Goal: Use online tool/utility: Utilize a website feature to perform a specific function

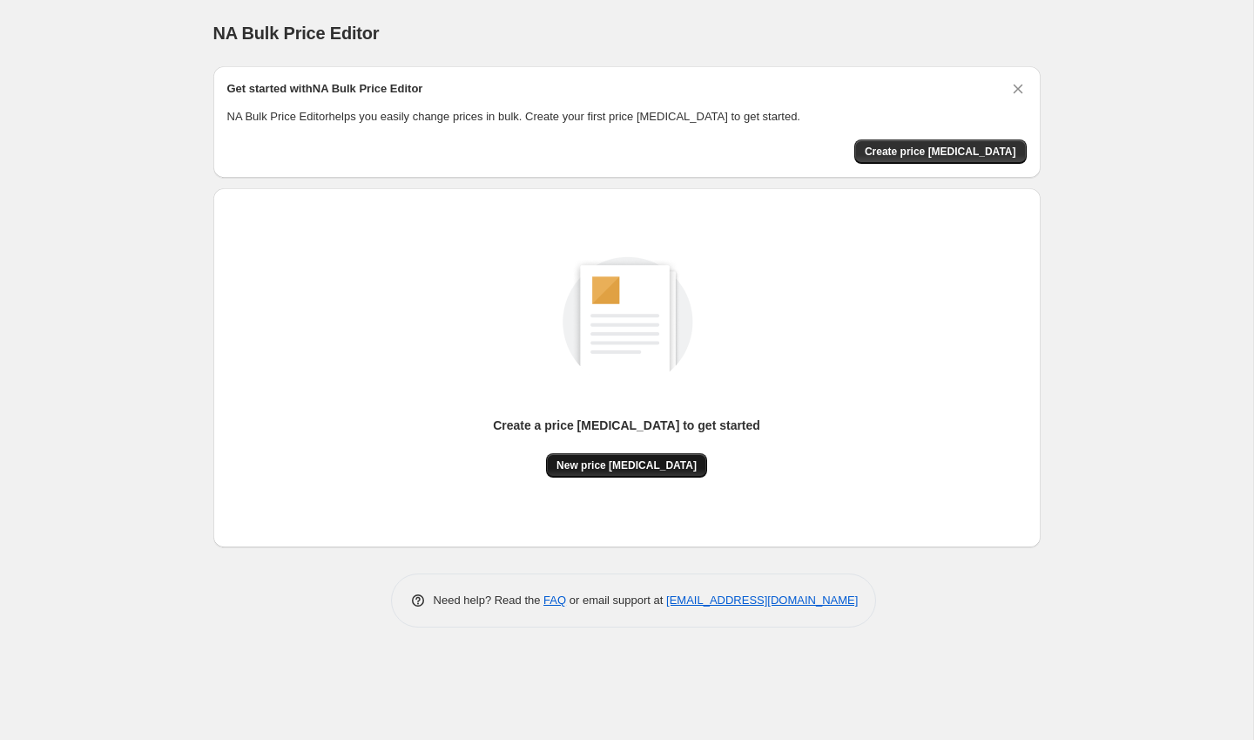
click at [639, 459] on span "New price [MEDICAL_DATA]" at bounding box center [627, 465] width 140 height 14
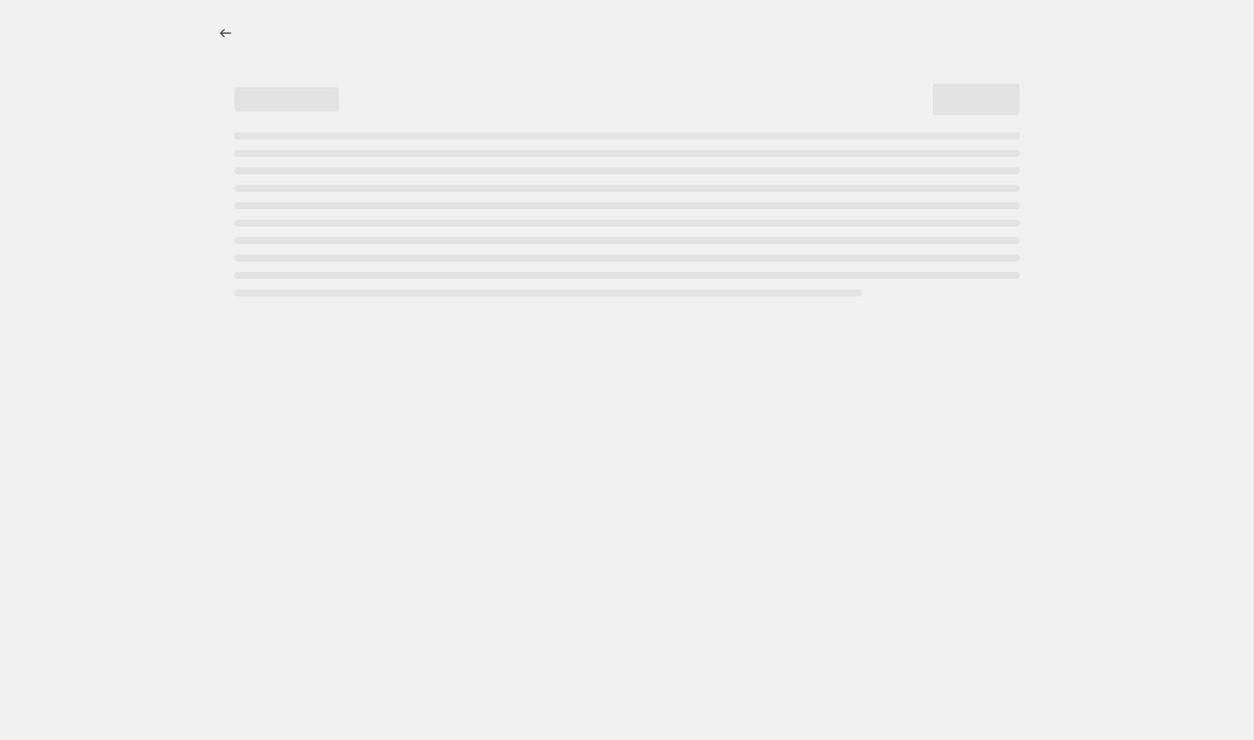
select select "percentage"
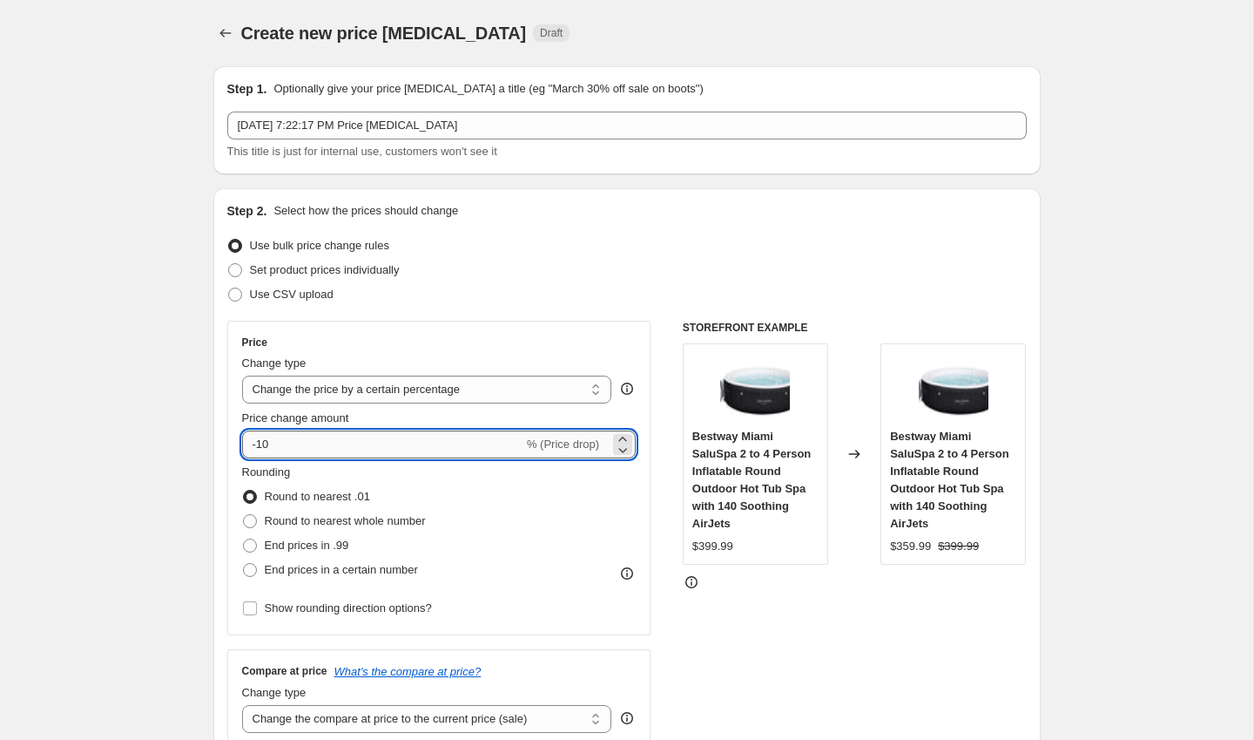
click at [314, 449] on input "-10" at bounding box center [382, 444] width 281 height 28
type input "-1"
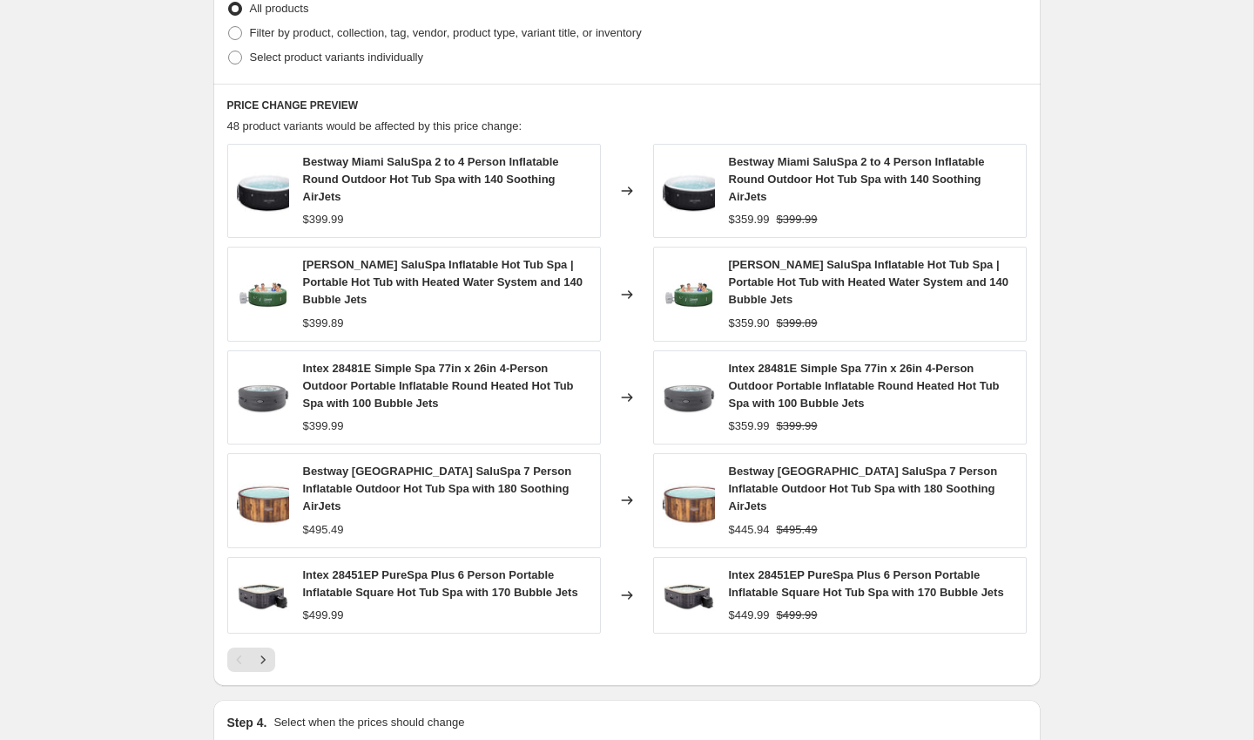
scroll to position [1082, 0]
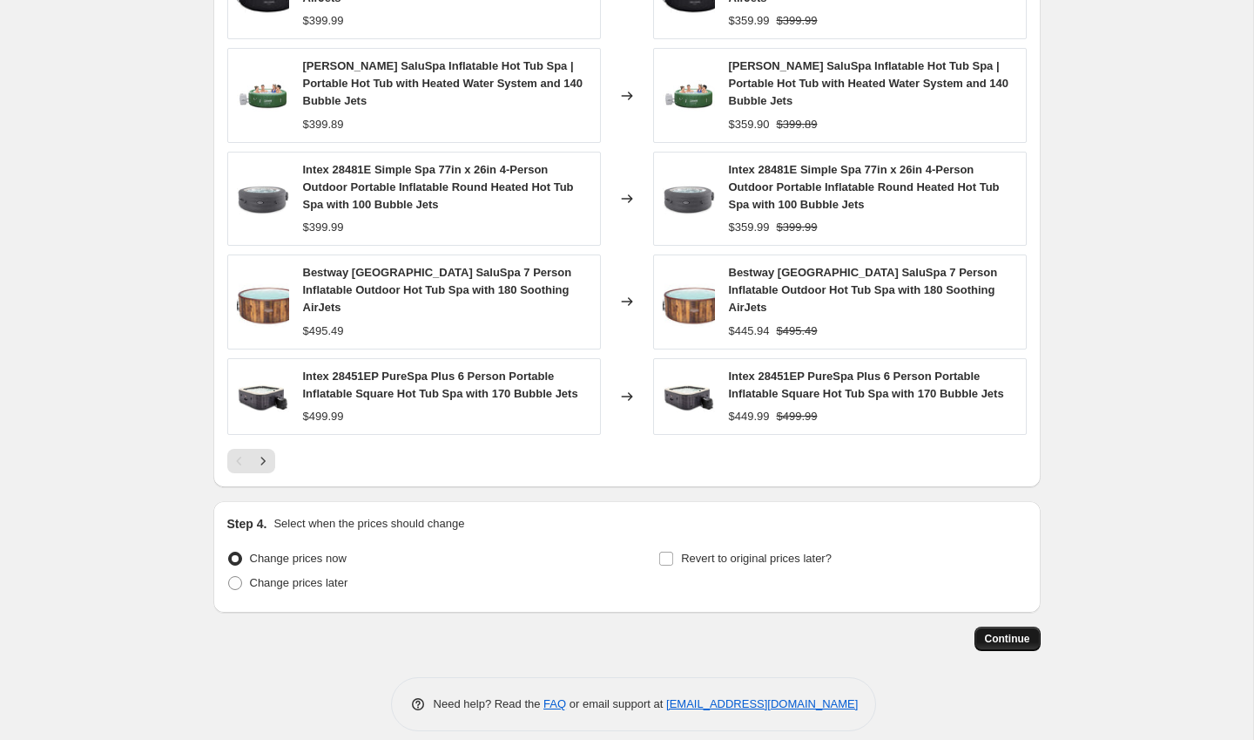
type input "-55"
click at [1007, 631] on span "Continue" at bounding box center [1007, 638] width 45 height 14
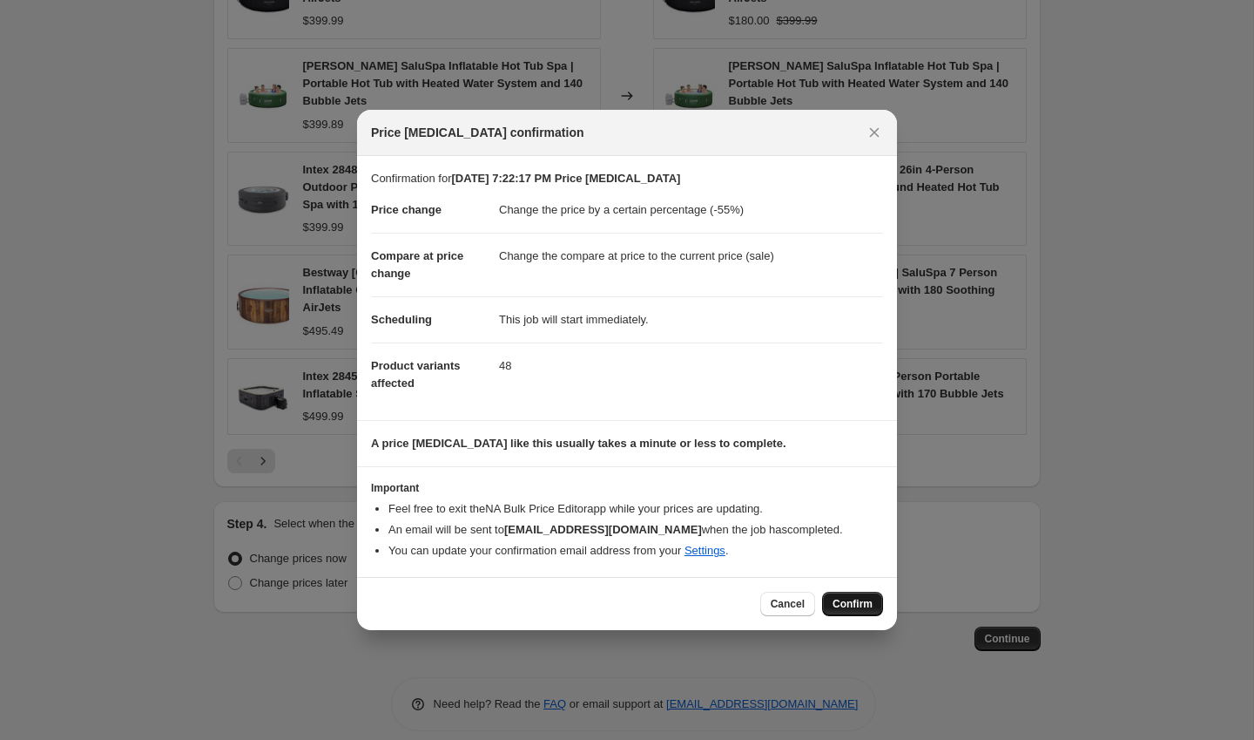
click at [857, 604] on span "Confirm" at bounding box center [853, 604] width 40 height 14
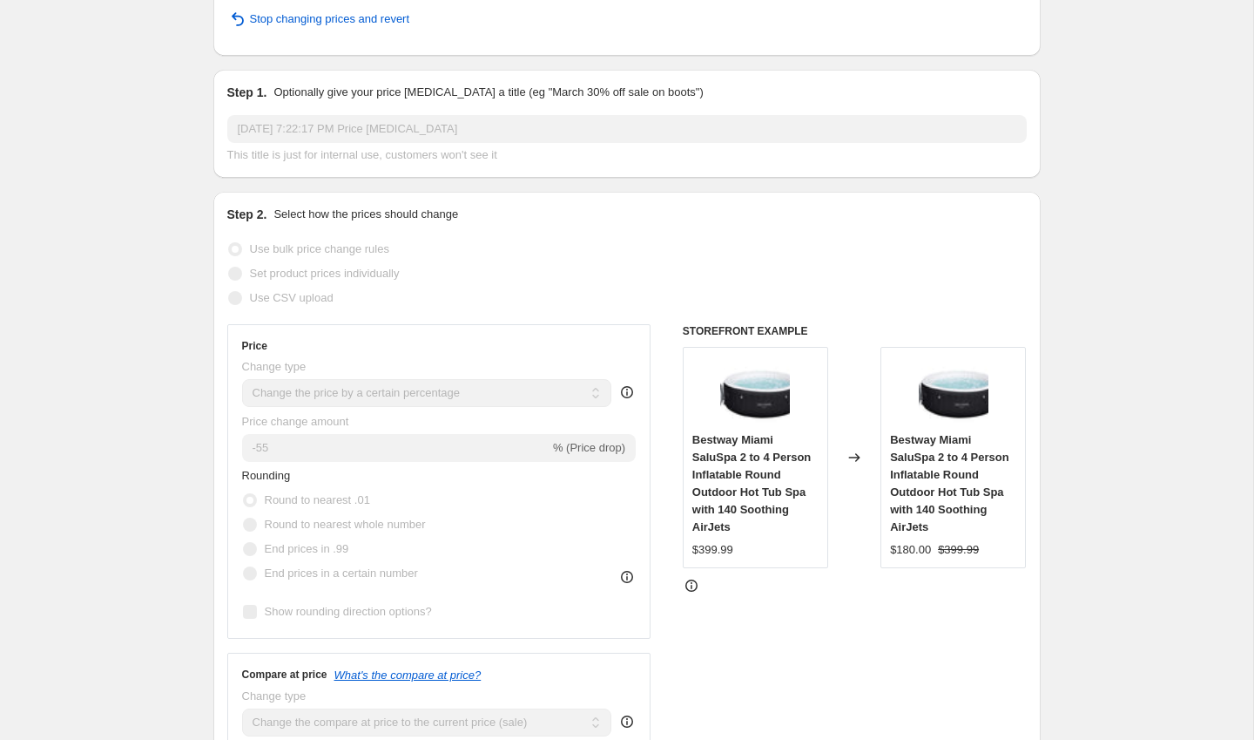
scroll to position [121, 0]
select select "percentage"
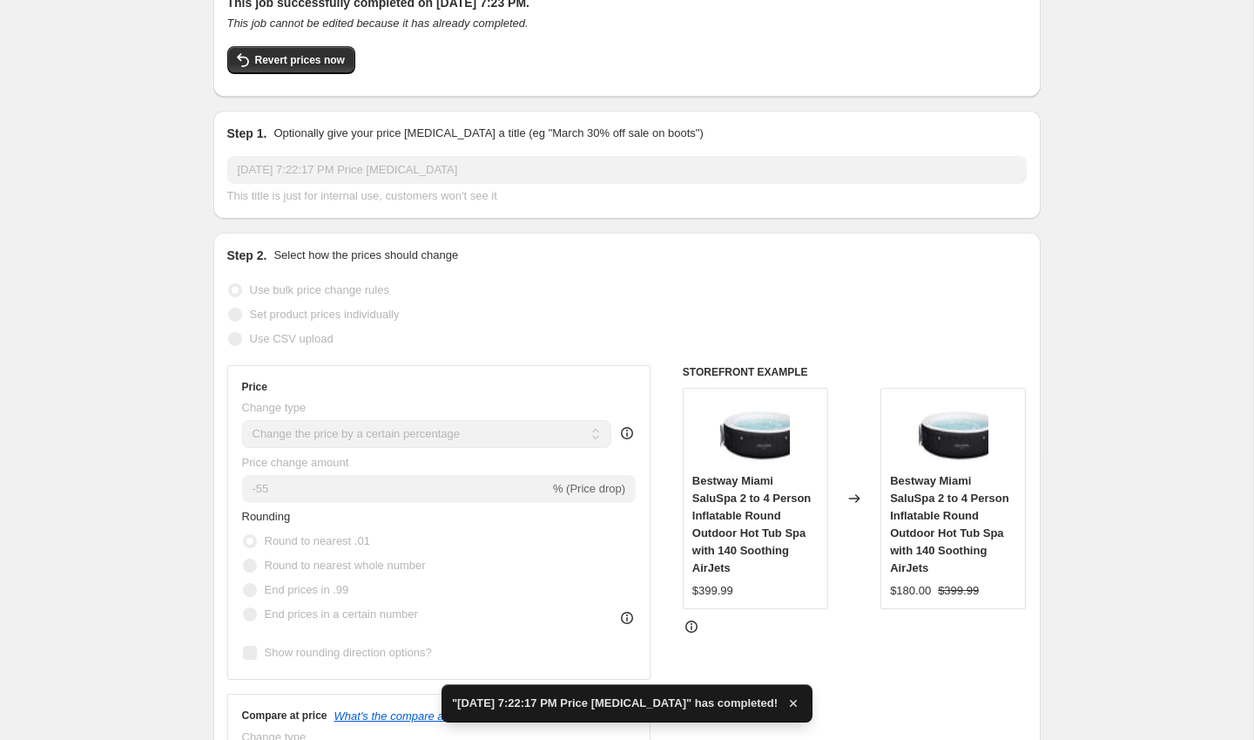
scroll to position [0, 0]
